Goal: Task Accomplishment & Management: Complete application form

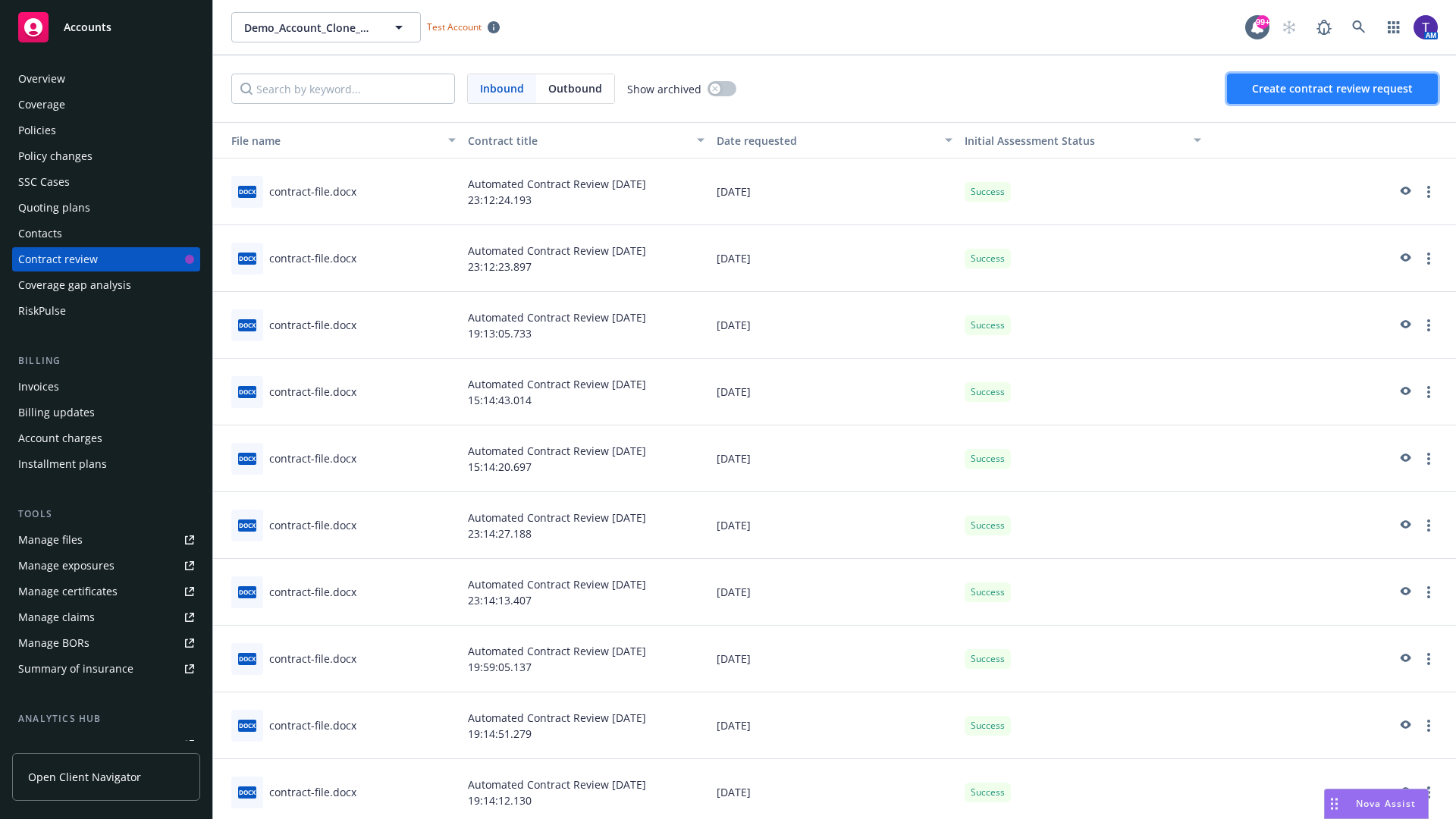
click at [1333, 88] on span "Create contract review request" at bounding box center [1332, 88] width 160 height 15
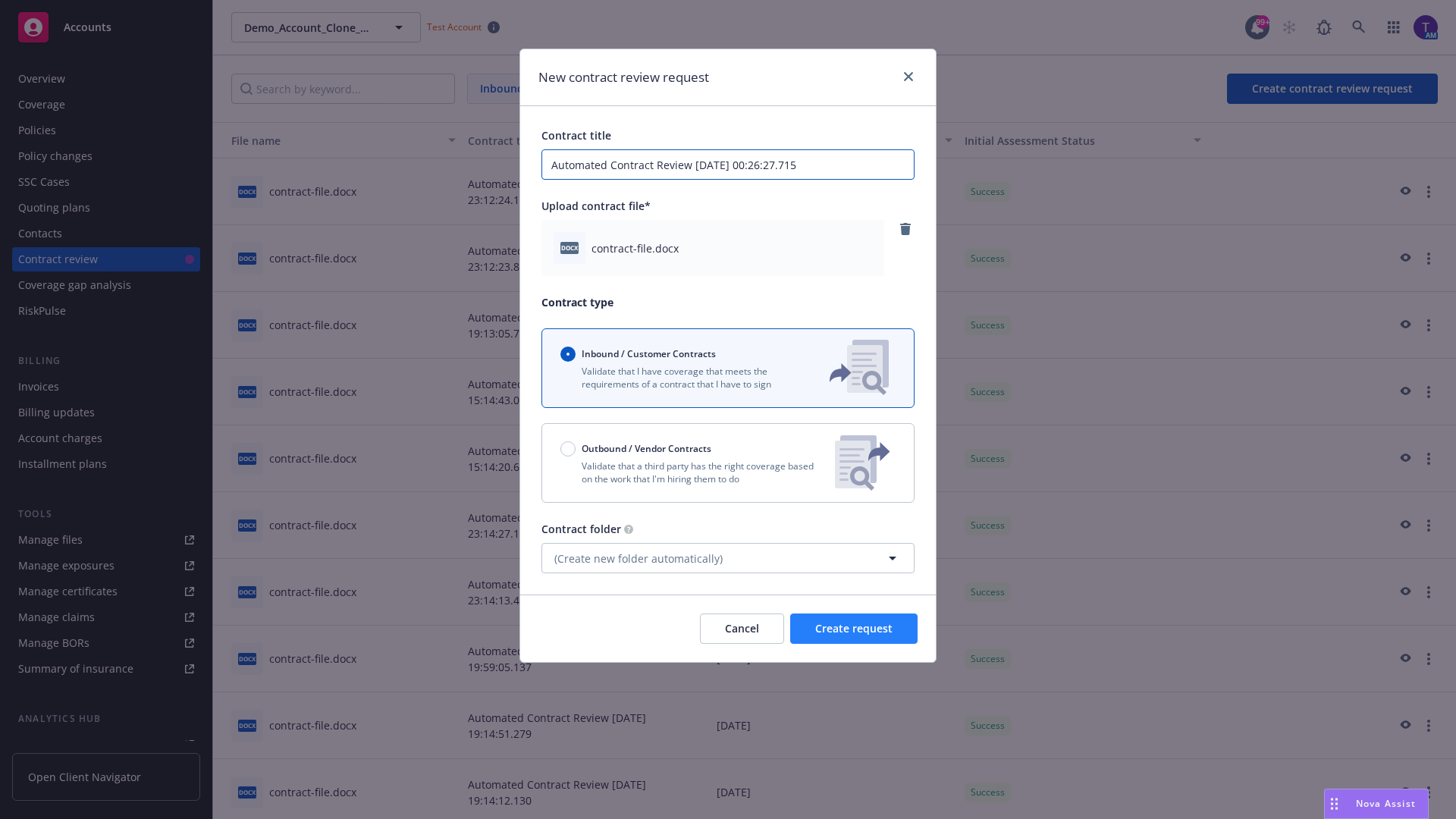
type input "Automated Contract Review [DATE] 00:26:27.715"
click at [854, 628] on span "Create request" at bounding box center [854, 628] width 78 height 15
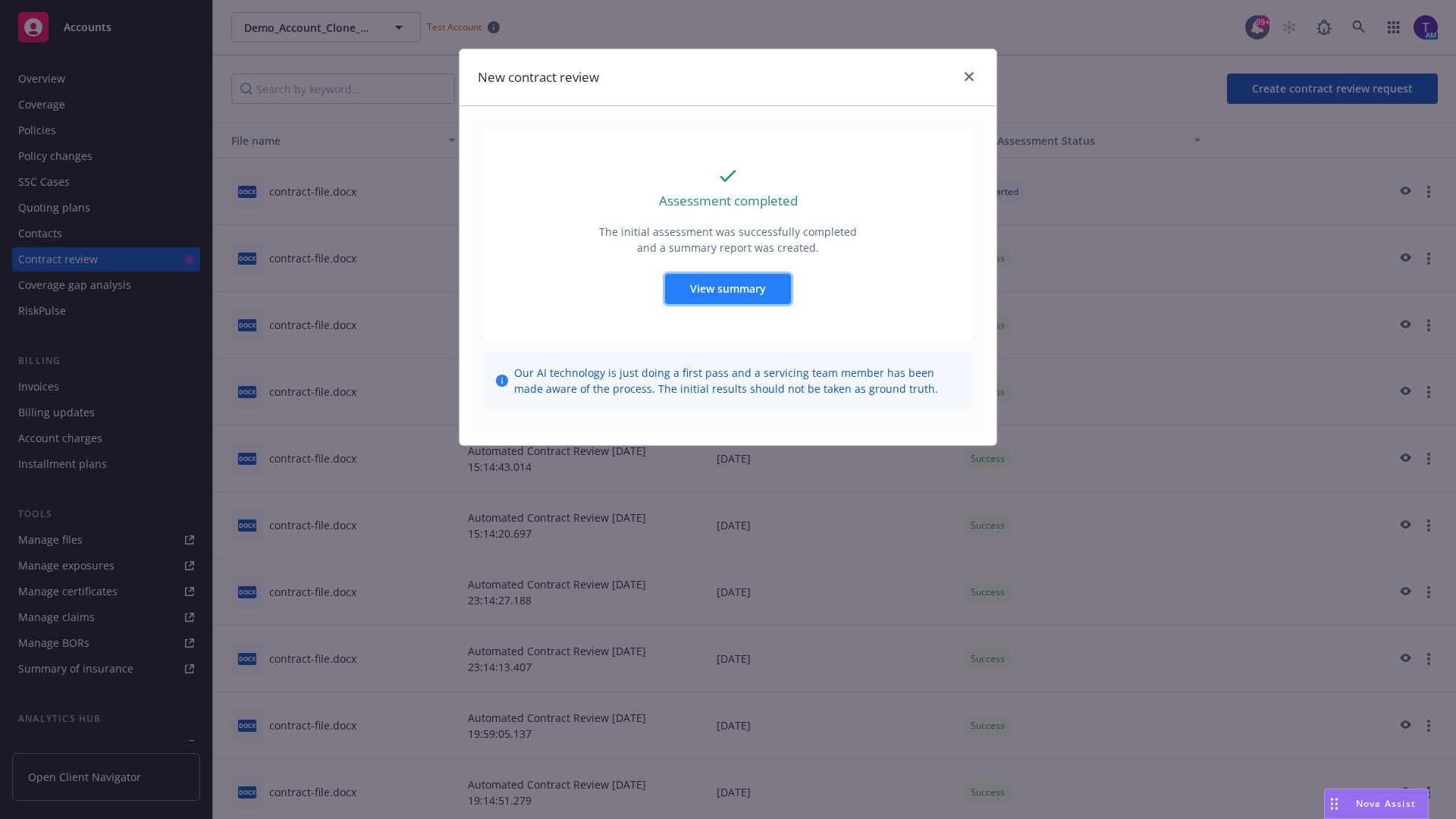
click at [728, 288] on span "View summary" at bounding box center [728, 289] width 76 height 15
